Goal: Check status: Check status

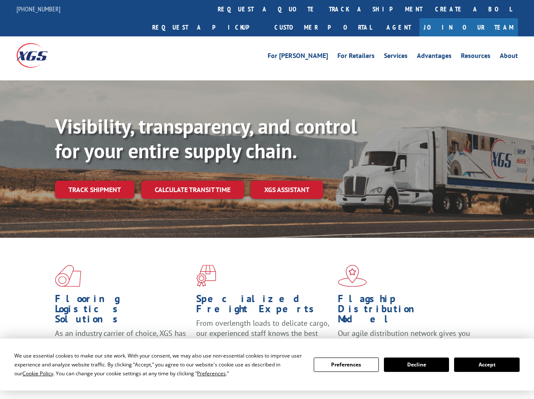
click at [267, 199] on div "Visibility, transparency, and control for your entire supply chain. Track shipm…" at bounding box center [294, 173] width 479 height 118
click at [30, 373] on span "Cookie Policy" at bounding box center [37, 373] width 31 height 7
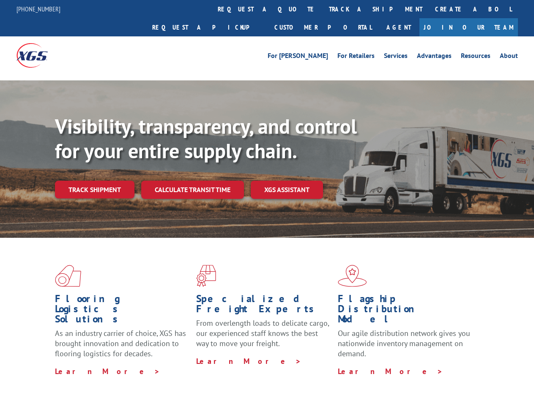
click at [204, 373] on div "Flooring Logistics Solutions As an industry carrier of choice, XGS has brought …" at bounding box center [267, 323] width 534 height 170
click at [347, 365] on div "Flooring Logistics Solutions As an industry carrier of choice, XGS has brought …" at bounding box center [267, 320] width 534 height 165
click at [417, 365] on div "Flooring Logistics Solutions As an industry carrier of choice, XGS has brought …" at bounding box center [267, 320] width 534 height 165
click at [487, 365] on div "Flooring Logistics Solutions As an industry carrier of choice, XGS has brought …" at bounding box center [267, 320] width 534 height 165
click at [267, 199] on div "Visibility, transparency, and control for your entire supply chain. Track shipm…" at bounding box center [294, 173] width 479 height 118
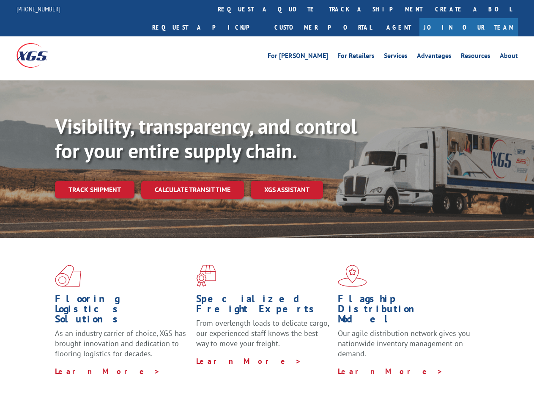
click at [323, 9] on link "track a shipment" at bounding box center [376, 9] width 106 height 18
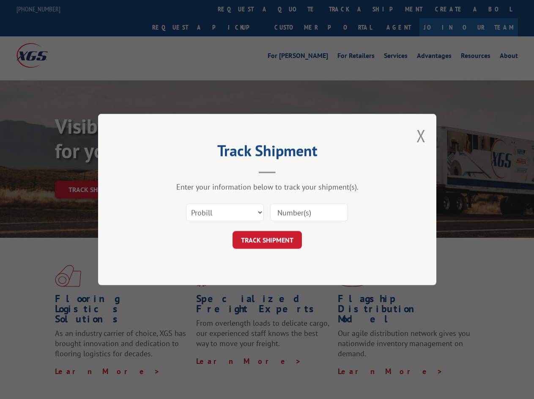
click at [348, 9] on div "Track Shipment Enter your information below to track your shipment(s). Select c…" at bounding box center [267, 199] width 534 height 399
